Goal: Task Accomplishment & Management: Manage account settings

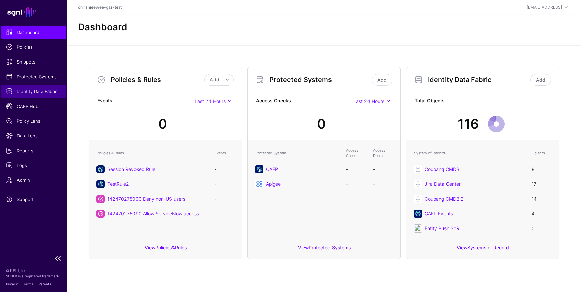
click at [33, 90] on span "Identity Data Fabric" at bounding box center [33, 91] width 55 height 7
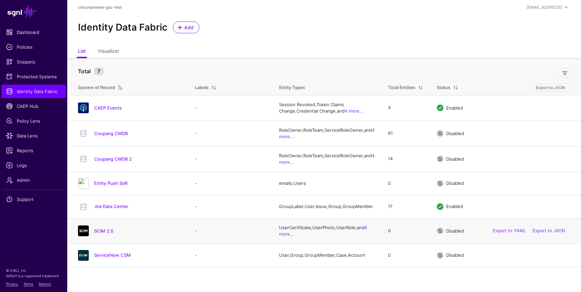
click at [104, 234] on h4 "SCIM 2.0" at bounding box center [137, 231] width 87 height 6
click at [107, 230] on div "SCIM 2.0" at bounding box center [129, 231] width 109 height 11
click at [108, 231] on link "SCIM 2.0" at bounding box center [103, 230] width 19 height 5
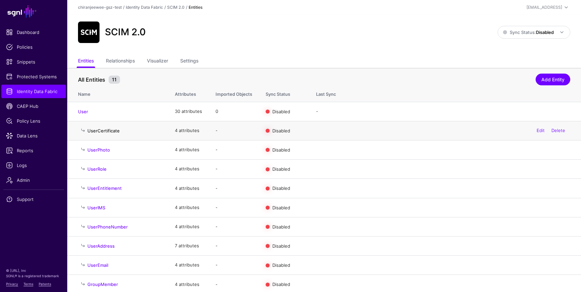
click at [100, 130] on link "UserCertificate" at bounding box center [103, 130] width 32 height 5
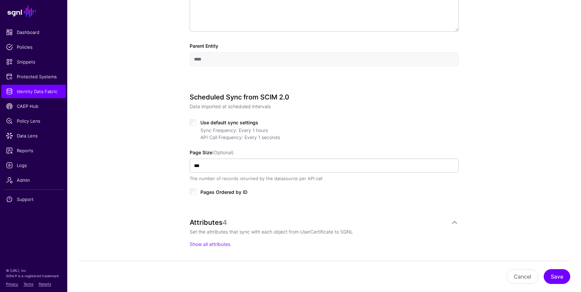
scroll to position [310, 0]
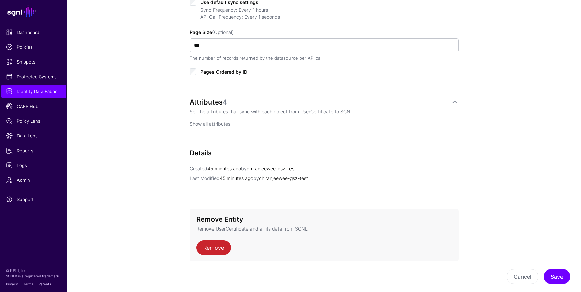
click at [217, 122] on link "Show all attributes" at bounding box center [210, 124] width 41 height 6
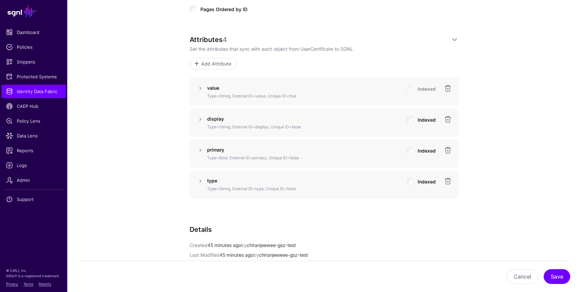
scroll to position [371, 0]
click at [198, 89] on link at bounding box center [200, 90] width 8 height 8
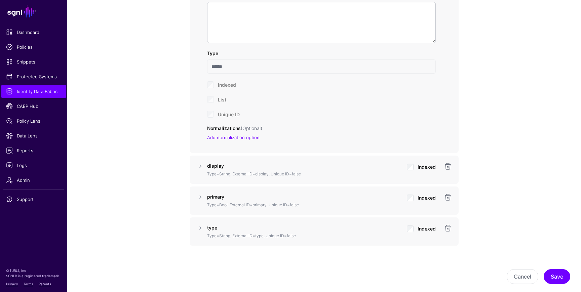
scroll to position [533, 0]
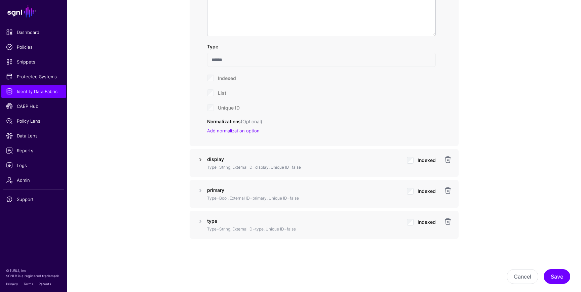
click at [199, 161] on link at bounding box center [200, 160] width 8 height 8
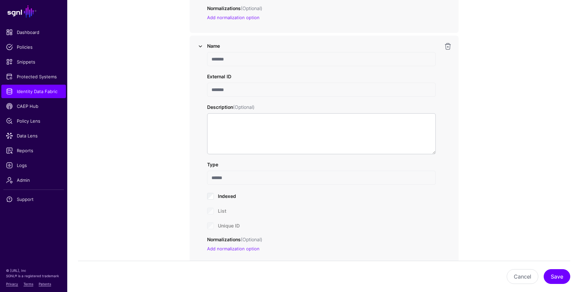
scroll to position [645, 0]
click at [210, 228] on div "Unique ID" at bounding box center [321, 227] width 229 height 8
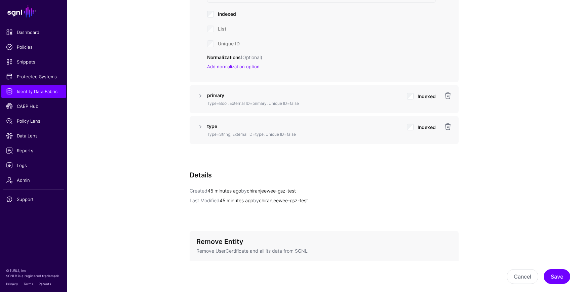
scroll to position [829, 0]
click at [199, 127] on link at bounding box center [200, 126] width 8 height 8
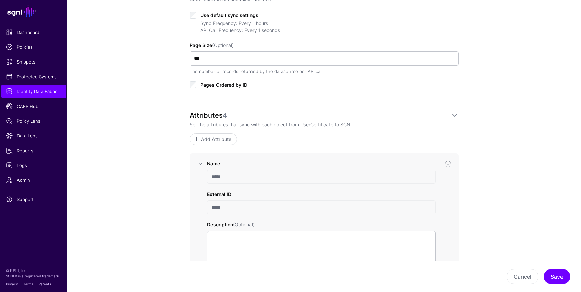
scroll to position [263, 0]
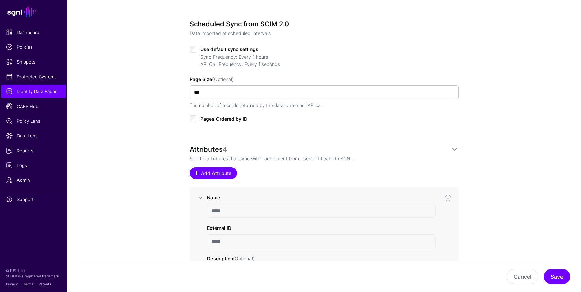
click at [217, 170] on span "Add Attribute" at bounding box center [216, 173] width 32 height 7
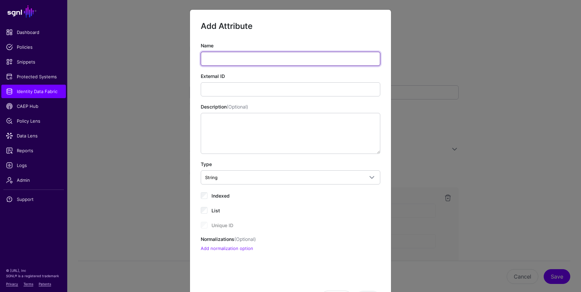
click at [229, 61] on input "Name" at bounding box center [291, 59] width 180 height 14
type input "****"
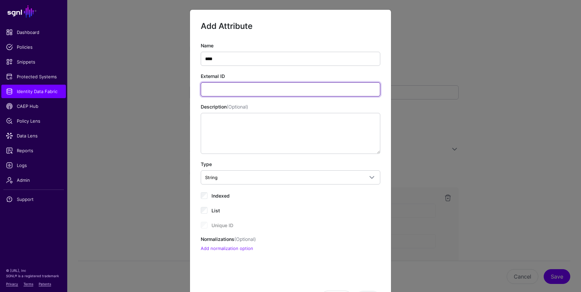
click at [219, 91] on input "External ID" at bounding box center [291, 89] width 180 height 14
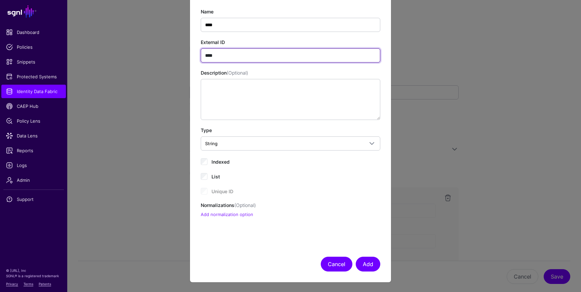
type input "****"
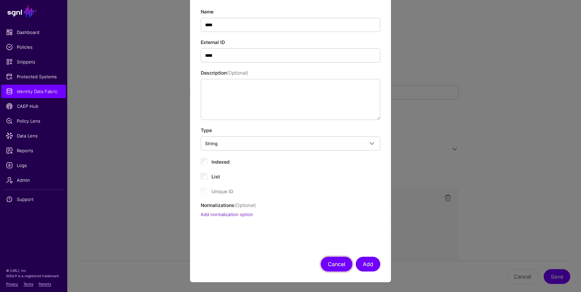
click at [325, 260] on button "Cancel" at bounding box center [337, 264] width 32 height 15
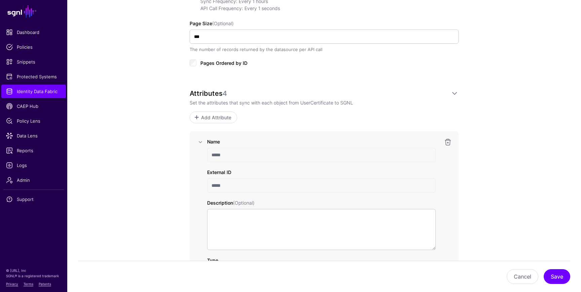
scroll to position [313, 0]
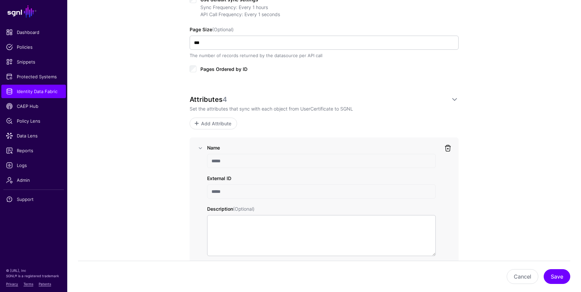
click at [451, 148] on link at bounding box center [448, 148] width 8 height 8
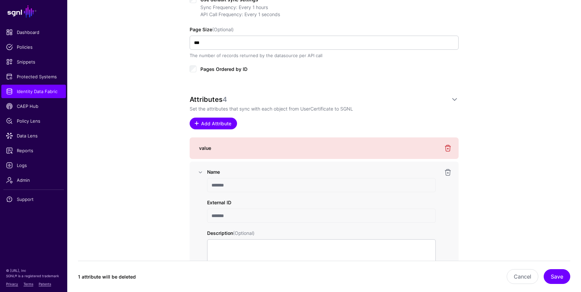
click at [230, 121] on span "Add Attribute" at bounding box center [216, 123] width 32 height 7
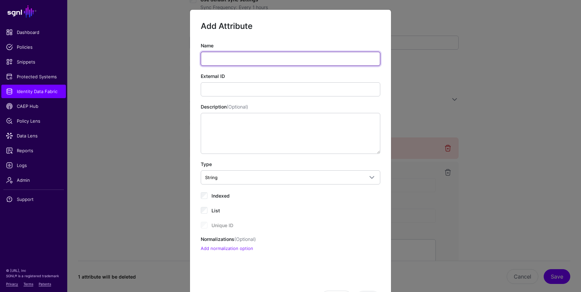
click at [219, 59] on input "Name" at bounding box center [291, 59] width 180 height 14
click at [506, 202] on ngb-modal-window "Add Attribute Name External ID Description (Optional) Type String String Bool D…" at bounding box center [290, 146] width 581 height 292
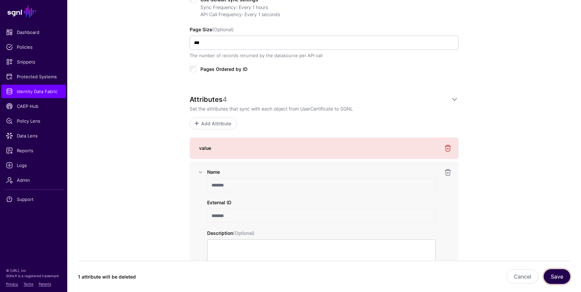
click at [560, 278] on button "Save" at bounding box center [557, 276] width 27 height 15
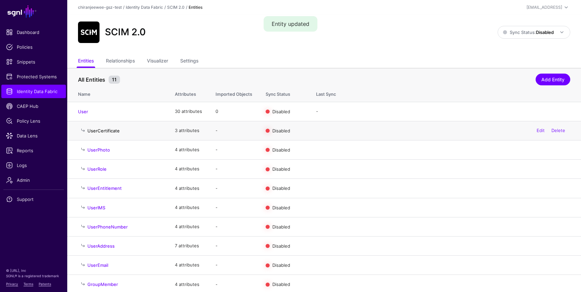
click at [112, 128] on link "UserCertificate" at bounding box center [103, 130] width 32 height 5
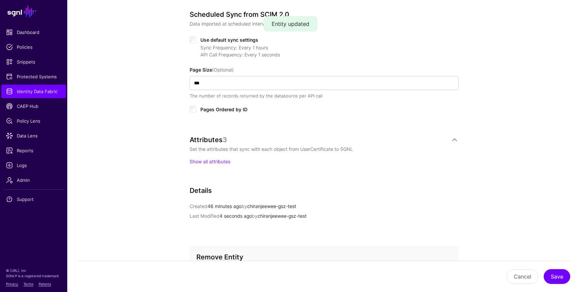
scroll to position [259, 0]
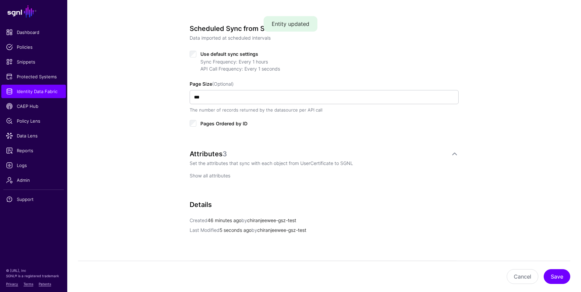
click at [212, 176] on link "Show all attributes" at bounding box center [210, 176] width 41 height 6
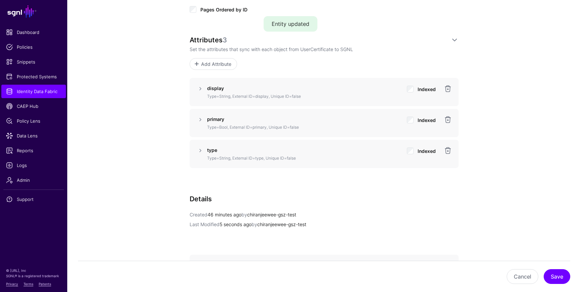
scroll to position [381, 0]
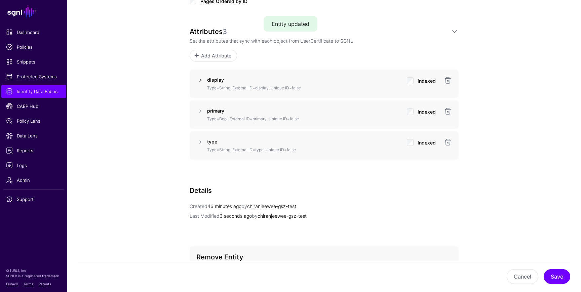
click at [198, 80] on link at bounding box center [200, 80] width 8 height 8
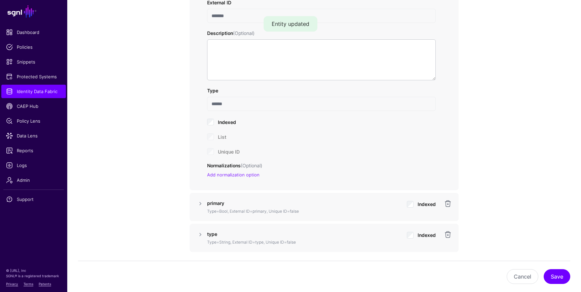
scroll to position [495, 0]
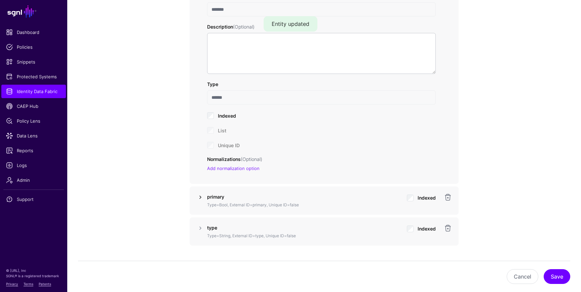
click at [201, 197] on link at bounding box center [200, 197] width 8 height 8
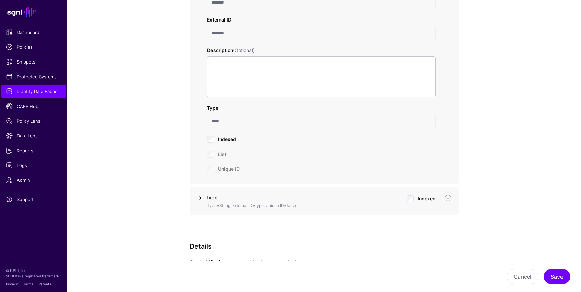
click at [199, 199] on link at bounding box center [200, 198] width 8 height 8
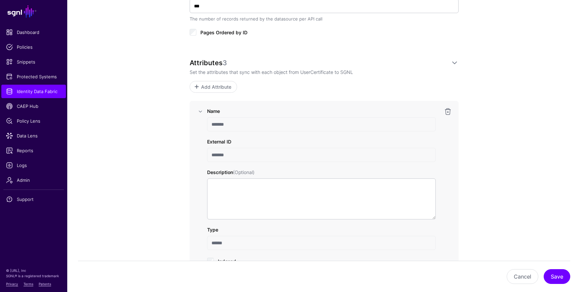
scroll to position [346, 0]
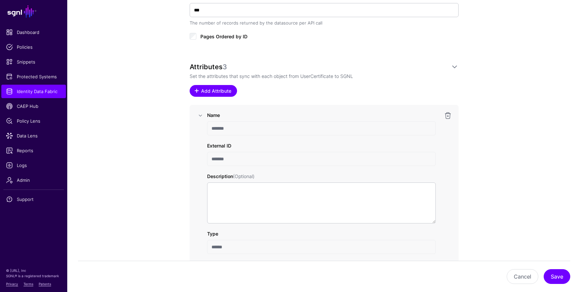
click at [227, 91] on span "Add Attribute" at bounding box center [216, 90] width 32 height 7
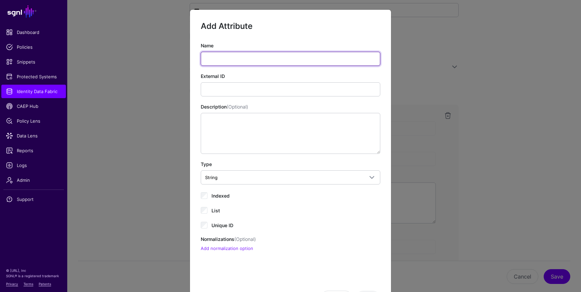
click at [224, 58] on input "Name" at bounding box center [291, 59] width 180 height 14
type input "****"
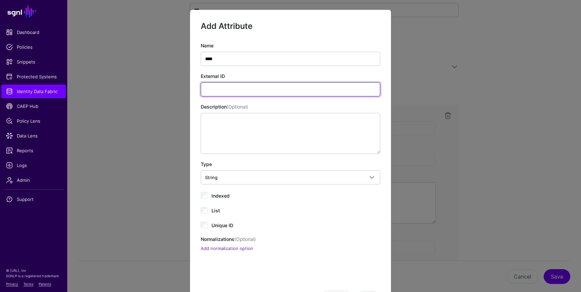
click at [214, 87] on input "External ID" at bounding box center [291, 89] width 180 height 14
type input "****"
click at [206, 222] on div "Unique ID" at bounding box center [291, 225] width 180 height 8
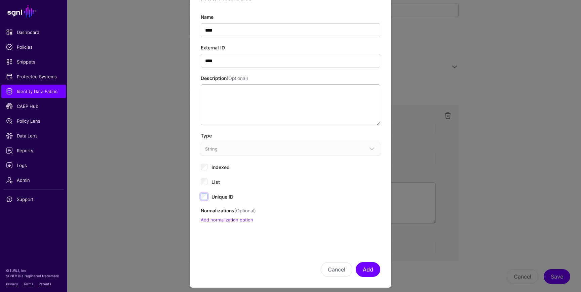
scroll to position [34, 0]
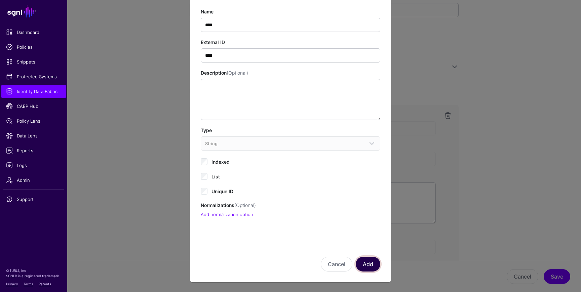
click at [367, 265] on button "Add" at bounding box center [368, 264] width 25 height 15
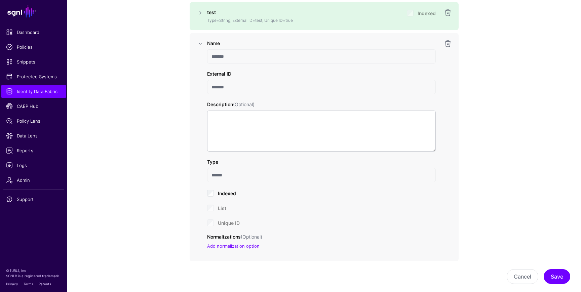
scroll to position [450, 0]
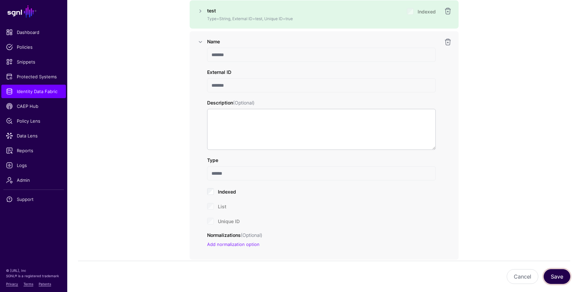
click at [552, 276] on button "Save" at bounding box center [557, 276] width 27 height 15
